Goal: Information Seeking & Learning: Learn about a topic

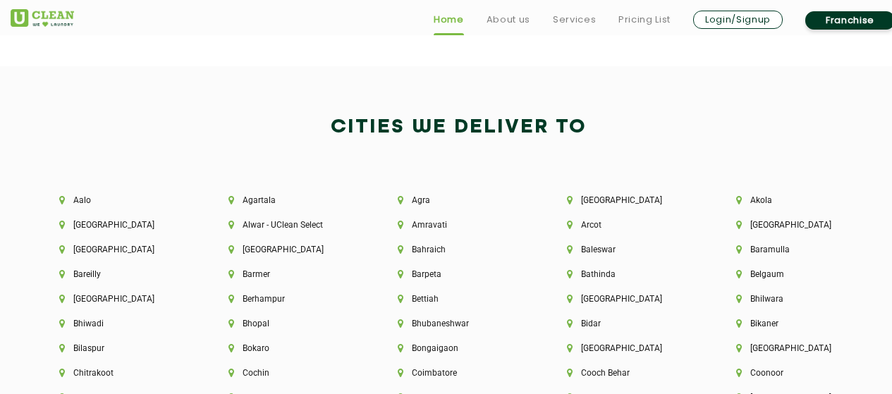
scroll to position [2961, 0]
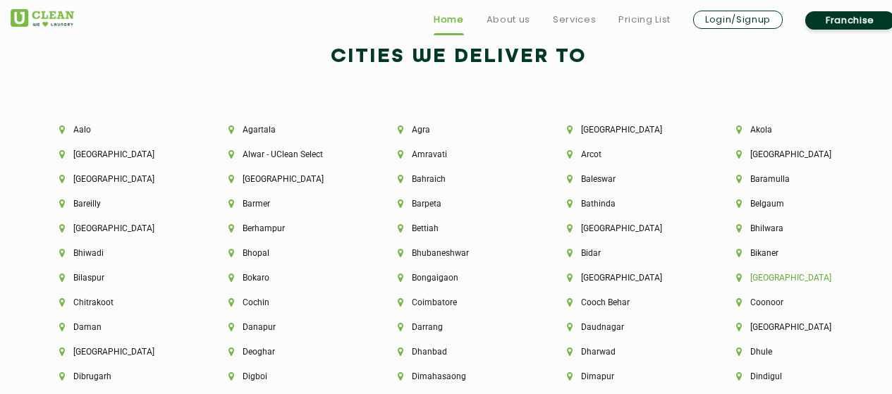
click at [763, 273] on li "[GEOGRAPHIC_DATA]" at bounding box center [796, 278] width 121 height 10
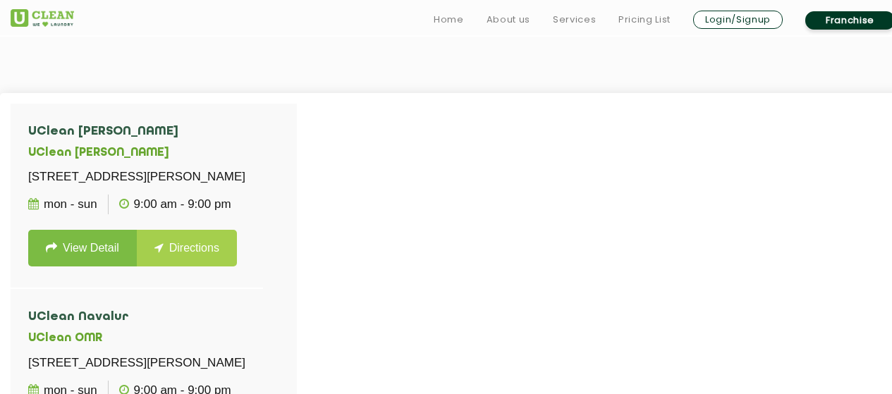
scroll to position [494, 0]
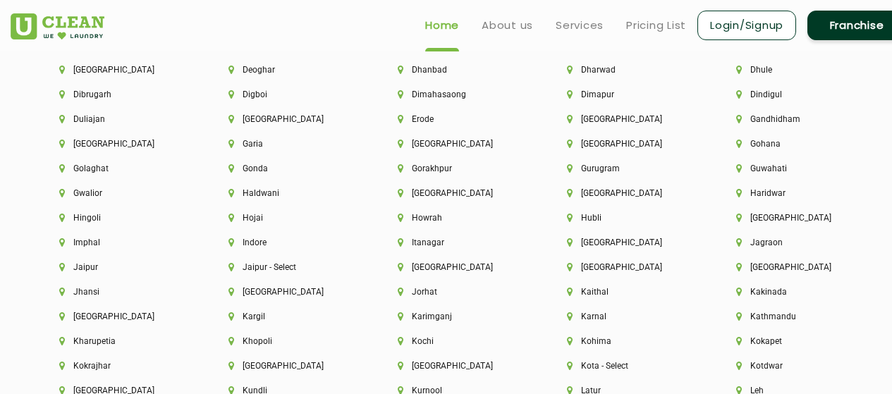
scroll to position [3032, 0]
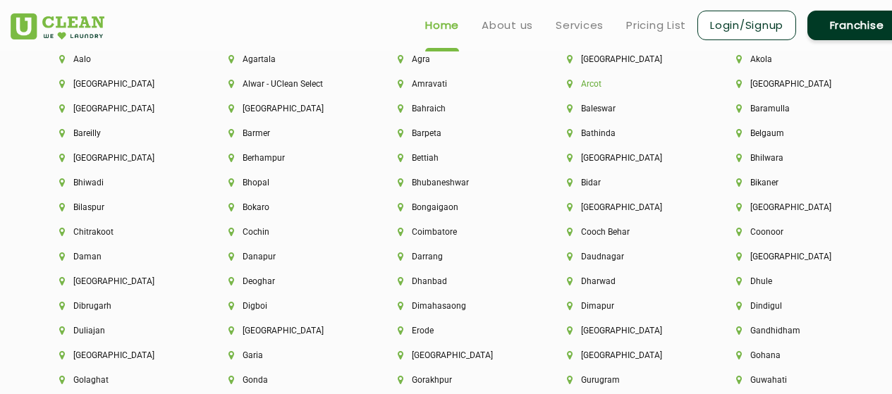
click at [592, 82] on li "Arcot" at bounding box center [627, 84] width 121 height 10
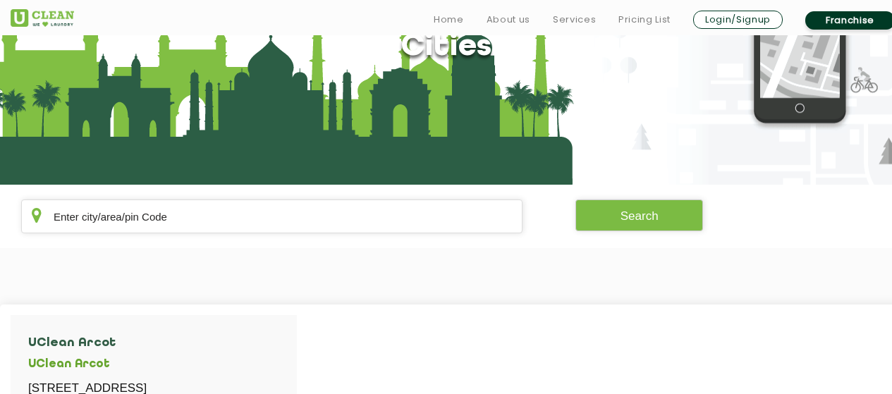
scroll to position [353, 0]
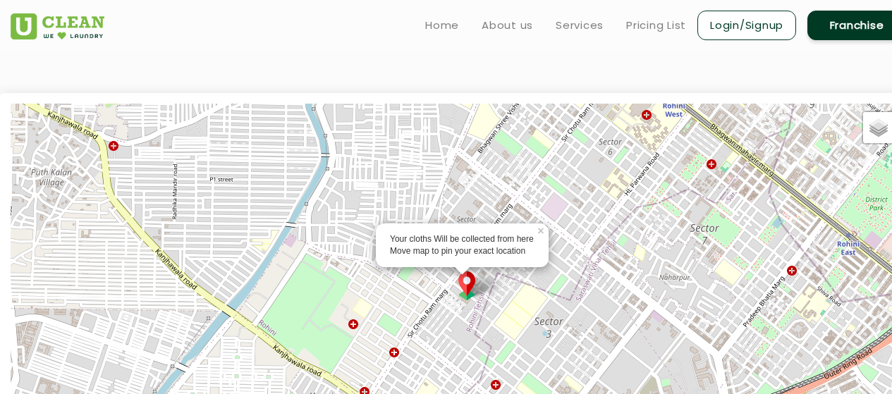
click at [463, 288] on img at bounding box center [466, 285] width 27 height 29
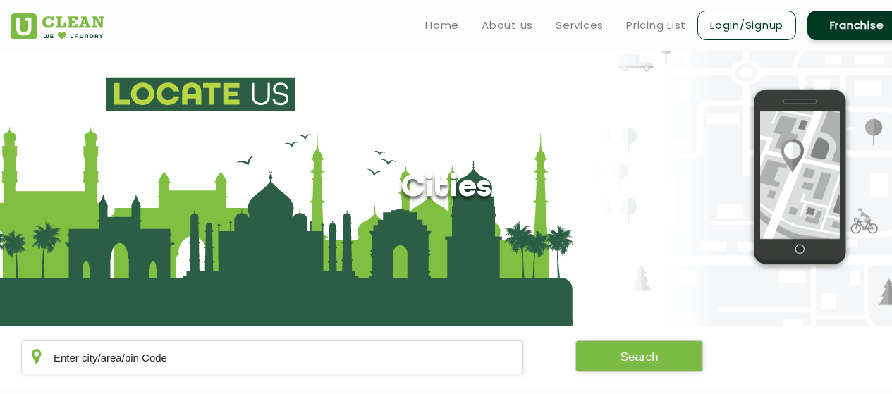
scroll to position [212, 0]
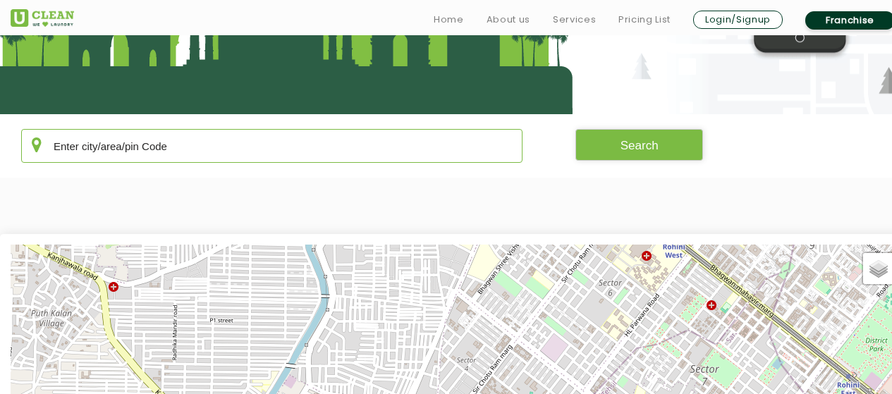
click at [242, 145] on input "text" at bounding box center [271, 146] width 501 height 34
type input "632503"
click at [667, 149] on button "Search" at bounding box center [639, 145] width 128 height 32
click at [656, 144] on button "Search" at bounding box center [639, 145] width 128 height 32
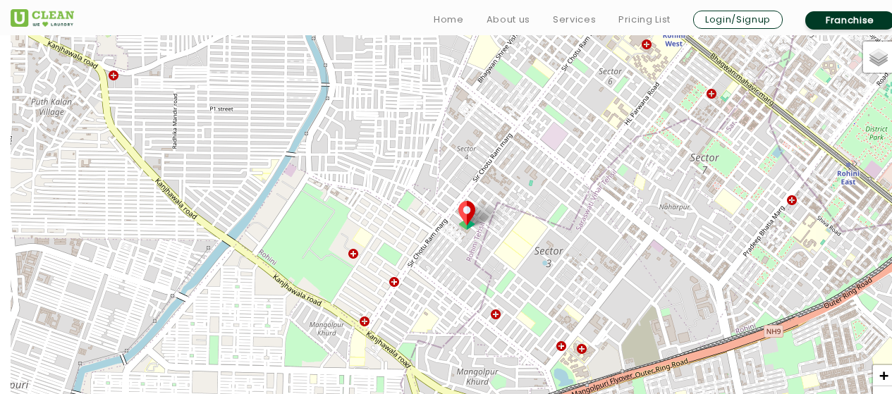
scroll to position [282, 0]
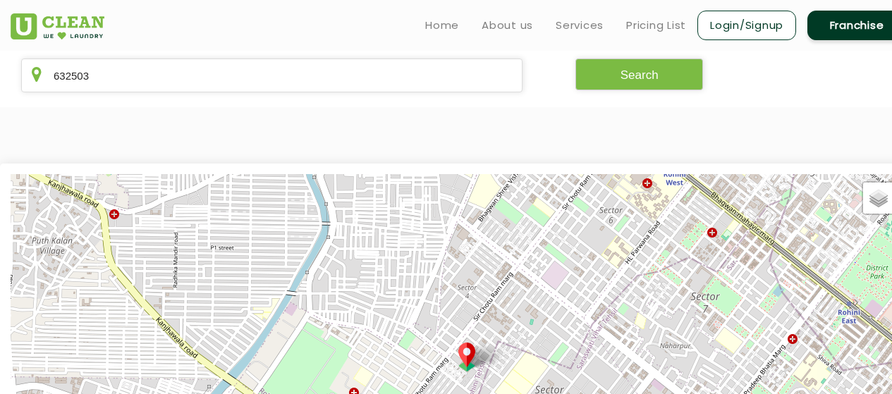
drag, startPoint x: 518, startPoint y: 280, endPoint x: 518, endPoint y: 266, distance: 14.1
click at [518, 266] on div "Default Satellite + − Leaflet | © OpenStreetMap contributors" at bounding box center [457, 371] width 892 height 394
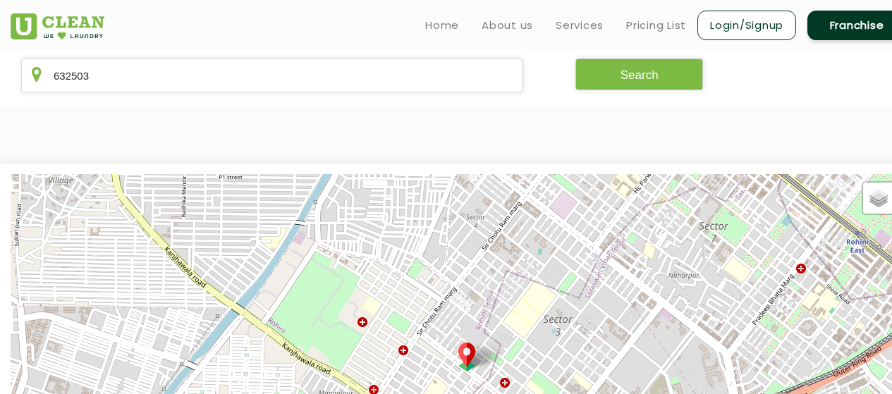
drag, startPoint x: 538, startPoint y: 298, endPoint x: 546, endPoint y: 241, distance: 57.6
click at [546, 241] on div "Default Satellite + − Leaflet | © OpenStreetMap contributors" at bounding box center [457, 371] width 892 height 394
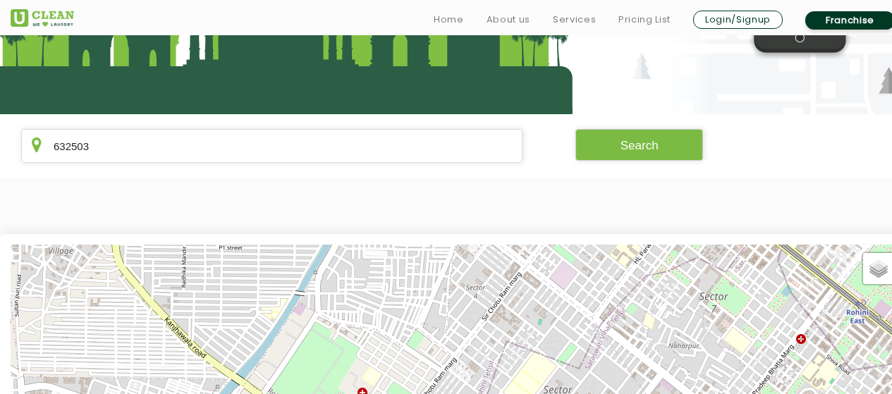
scroll to position [494, 0]
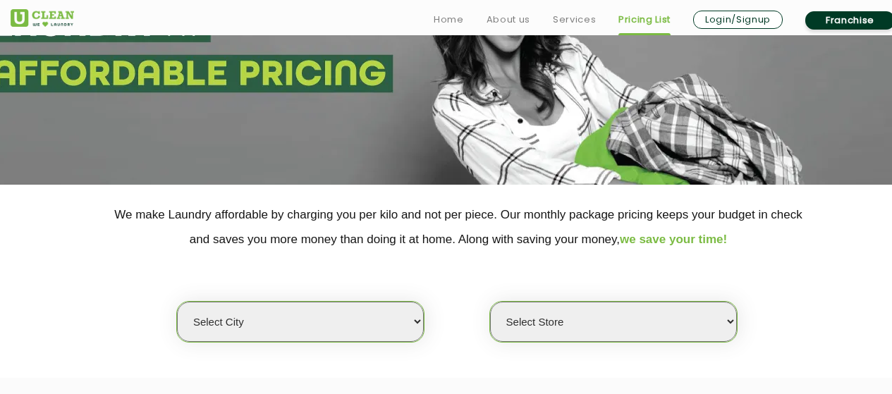
scroll to position [282, 0]
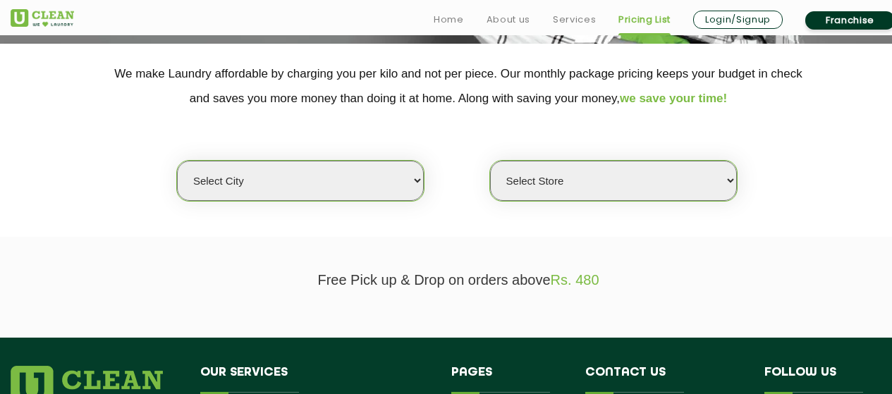
click at [251, 190] on select "Select city Aalo Agartala Agra Ahmedabad Akola Aligarh Alwar - UClean Select Am…" at bounding box center [300, 181] width 247 height 40
select select "212"
click at [177, 161] on select "Select city Aalo Agartala Agra Ahmedabad Akola Aligarh Alwar - UClean Select Am…" at bounding box center [300, 181] width 247 height 40
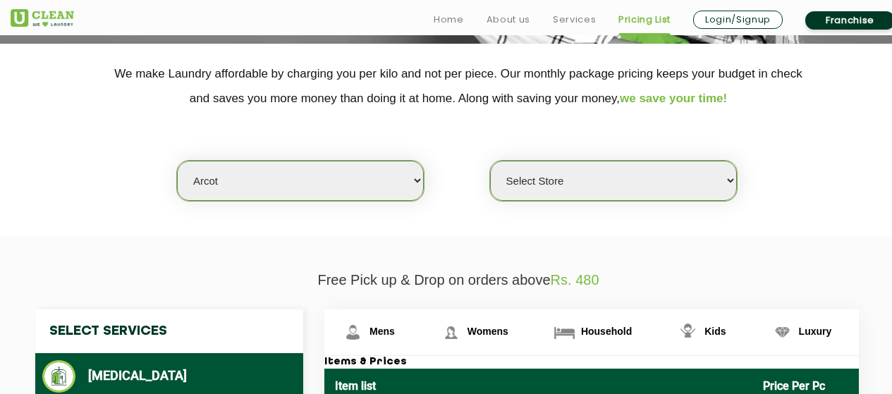
click at [541, 187] on select "Select Store UClean Arcot" at bounding box center [613, 181] width 247 height 40
select select "621"
click at [490, 161] on select "Select Store UClean Arcot" at bounding box center [613, 181] width 247 height 40
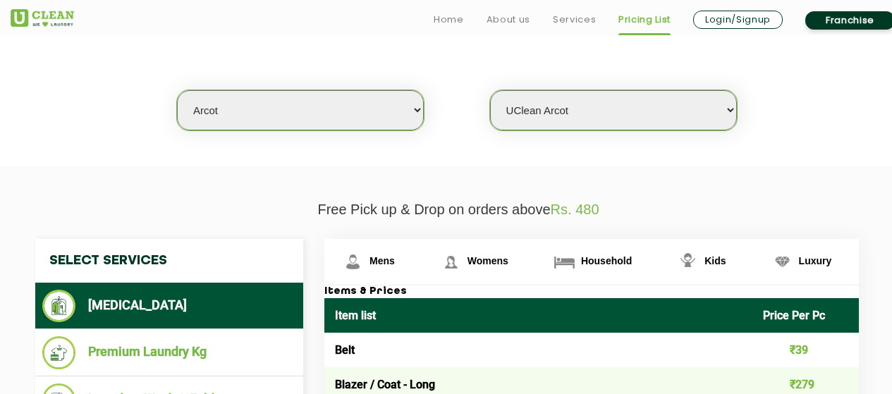
scroll to position [494, 0]
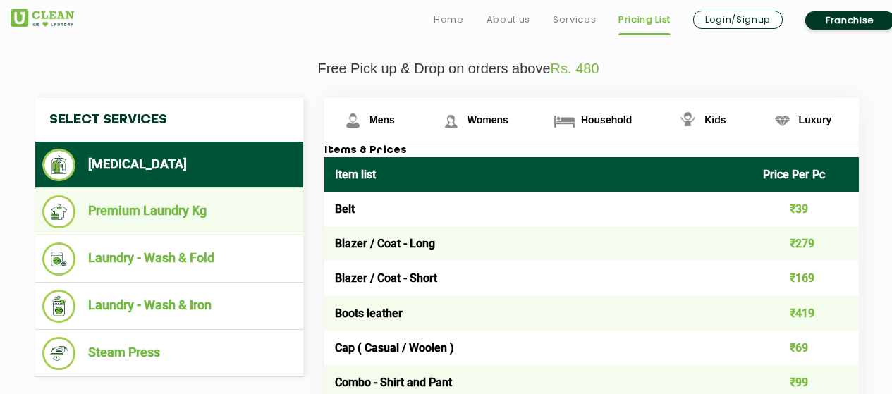
click at [149, 210] on li "Premium Laundry Kg" at bounding box center [169, 211] width 254 height 33
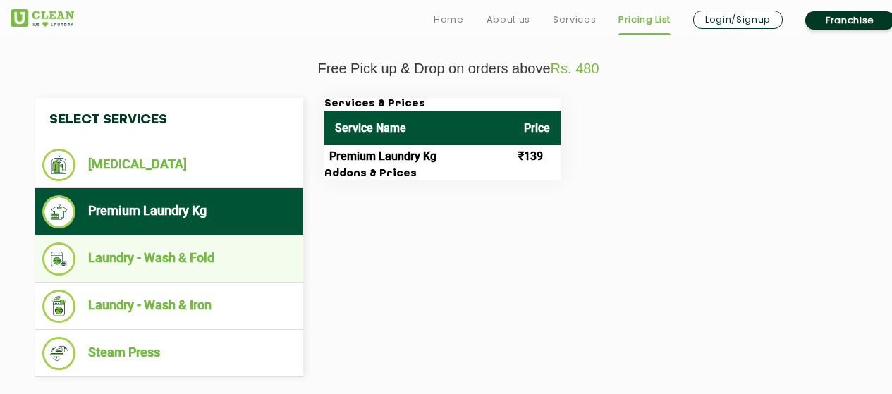
click at [146, 252] on li "Laundry - Wash & Fold" at bounding box center [169, 259] width 254 height 33
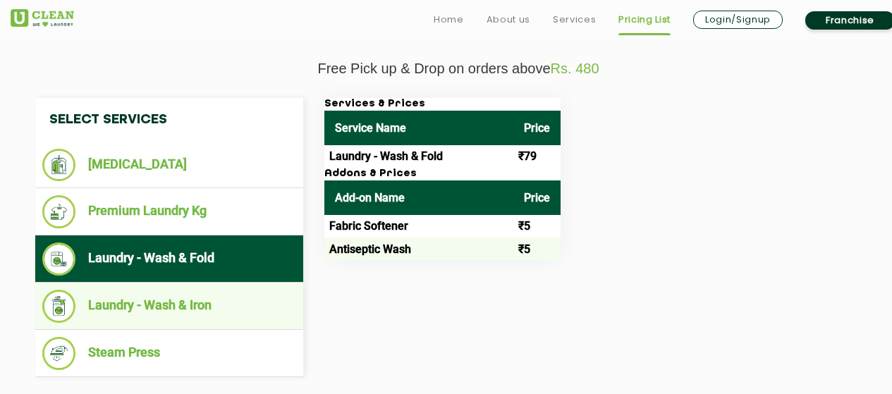
click at [146, 302] on li "Laundry - Wash & Iron" at bounding box center [169, 306] width 254 height 33
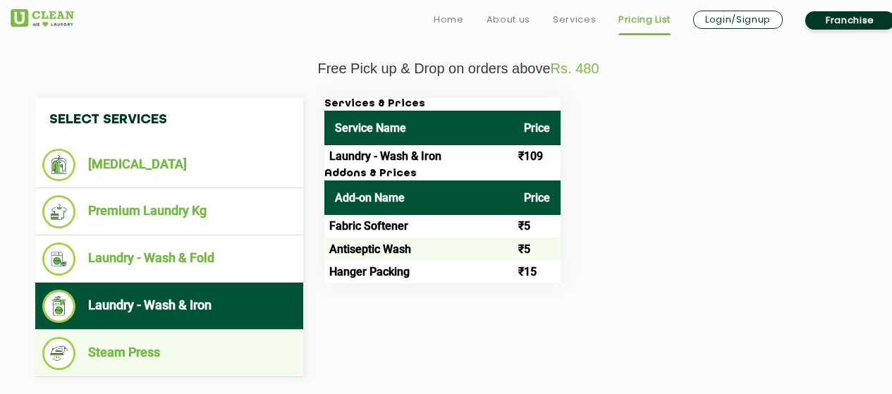
click at [130, 354] on li "Steam Press" at bounding box center [169, 353] width 254 height 33
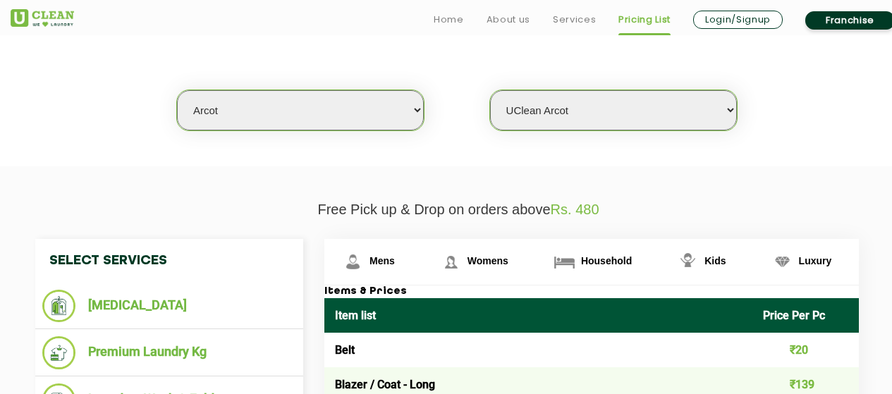
scroll to position [635, 0]
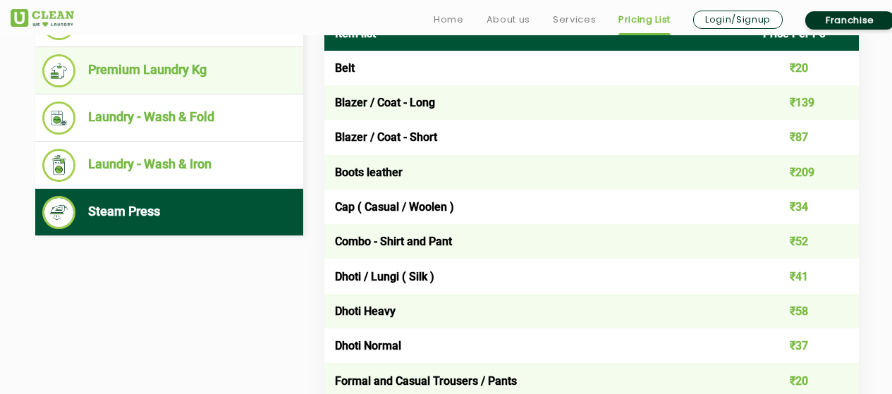
click at [114, 74] on li "Premium Laundry Kg" at bounding box center [169, 70] width 254 height 33
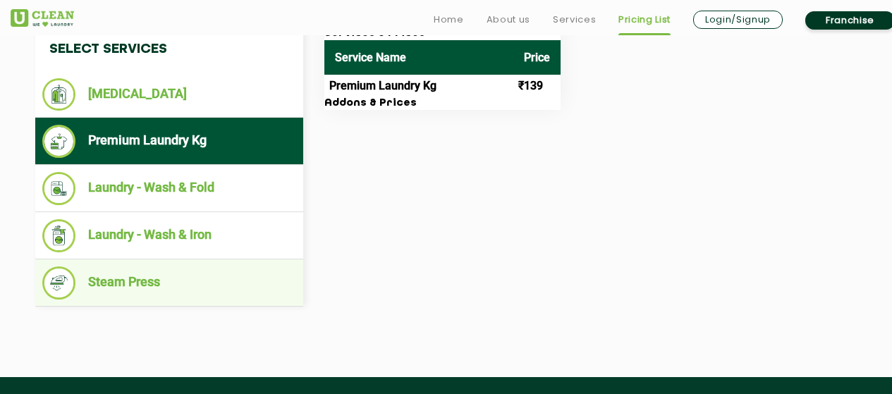
scroll to position [423, 0]
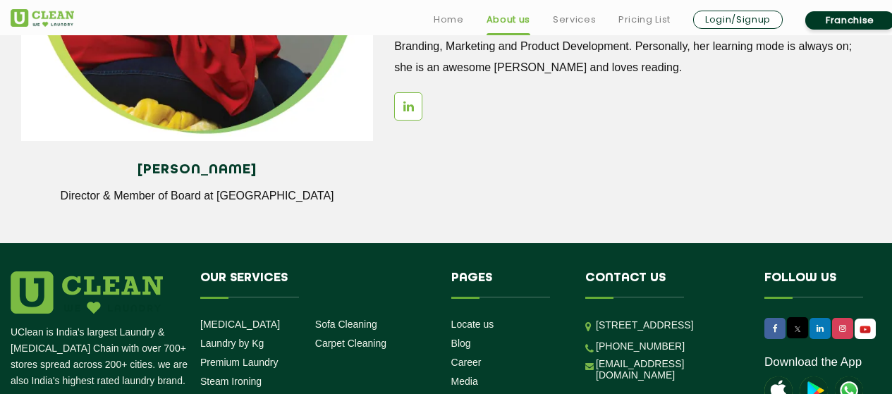
scroll to position [2045, 0]
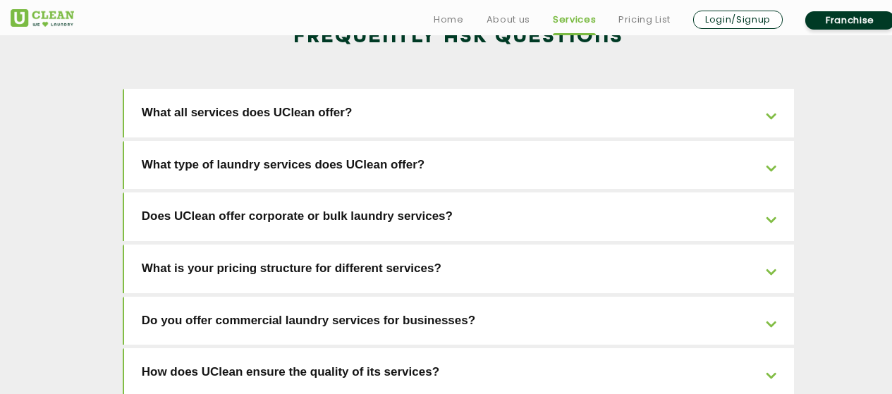
scroll to position [2468, 0]
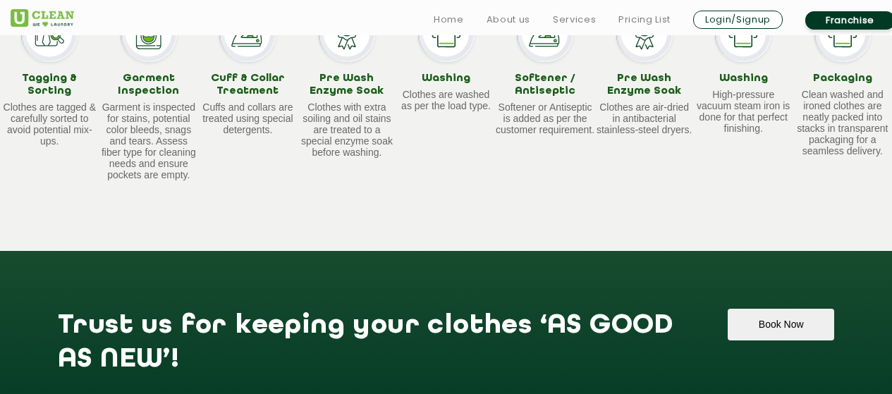
scroll to position [1763, 0]
